Goal: Go to known website

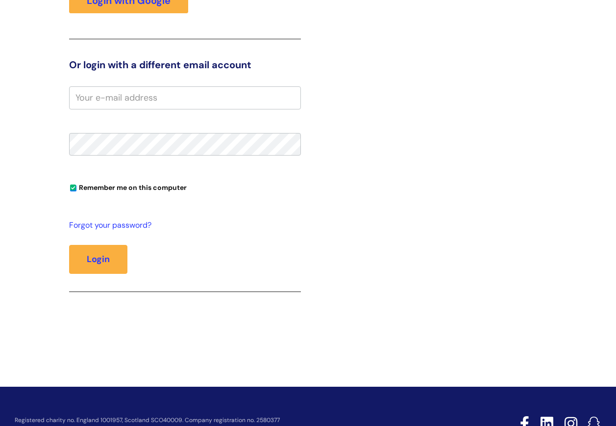
scroll to position [227, 0]
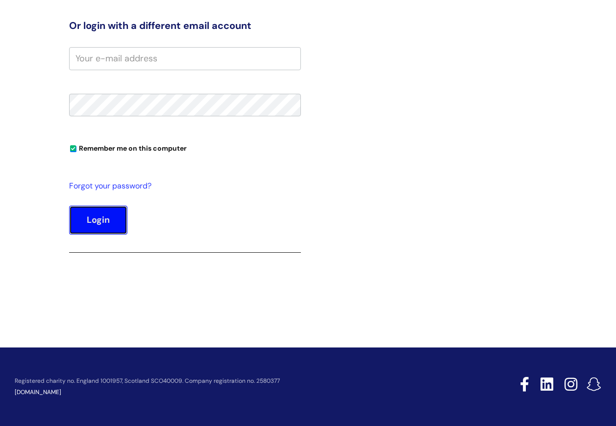
click at [115, 228] on button "Login" at bounding box center [98, 219] width 58 height 28
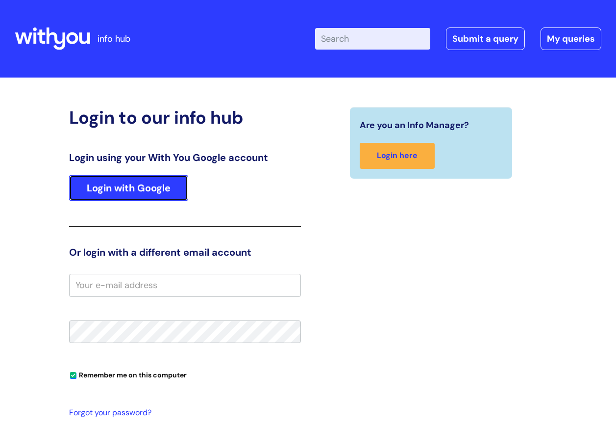
click at [143, 188] on link "Login with Google" at bounding box center [128, 188] width 119 height 26
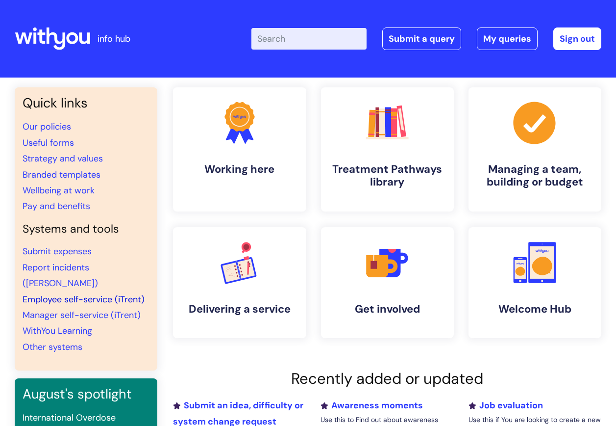
click at [63, 293] on link "Employee self-service (iTrent)" at bounding box center [84, 299] width 122 height 12
